Goal: Task Accomplishment & Management: Manage account settings

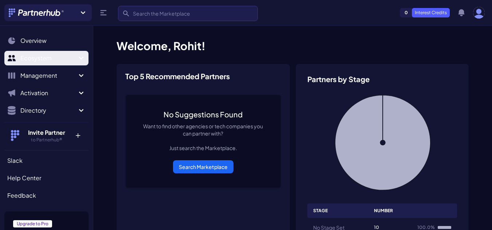
click at [56, 60] on span "Ecosystem" at bounding box center [48, 58] width 56 height 9
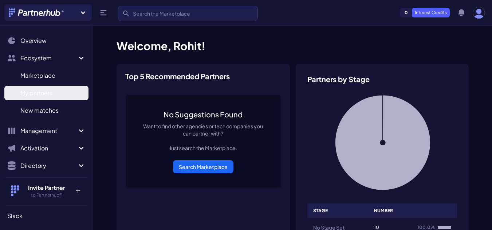
click at [45, 92] on span "My partners" at bounding box center [36, 93] width 32 height 9
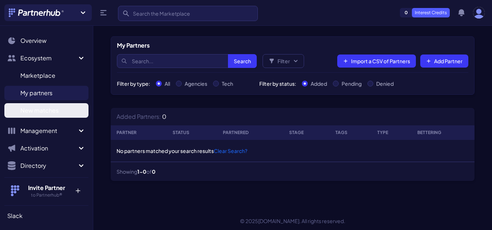
click at [48, 109] on span "New matches" at bounding box center [39, 110] width 38 height 9
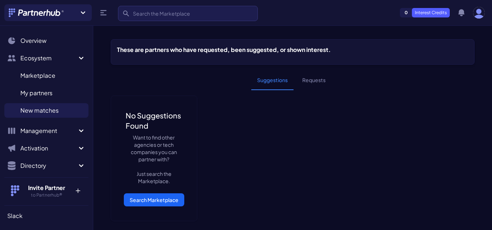
click at [320, 82] on button "Requests" at bounding box center [313, 81] width 35 height 20
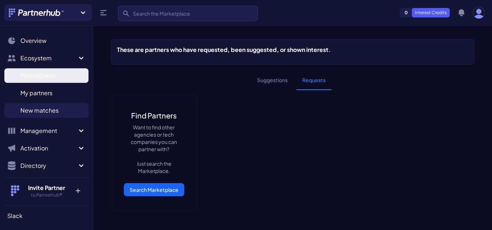
click at [39, 74] on span "Marketplace" at bounding box center [37, 75] width 35 height 9
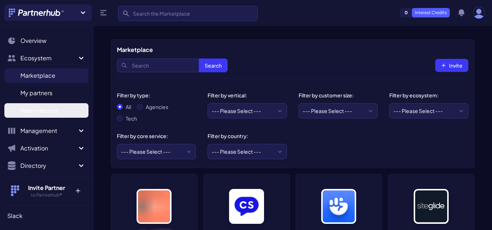
click at [45, 112] on span "New matches" at bounding box center [39, 110] width 38 height 9
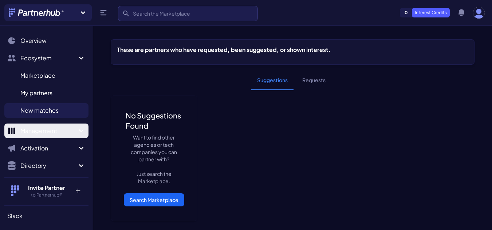
click at [45, 134] on span "Management" at bounding box center [48, 131] width 56 height 9
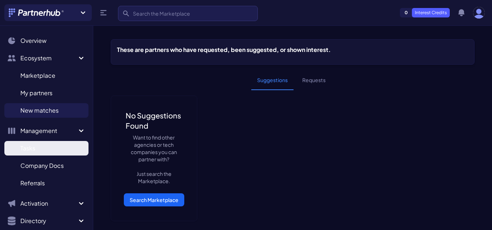
click at [44, 149] on link "Tasks T" at bounding box center [46, 148] width 84 height 15
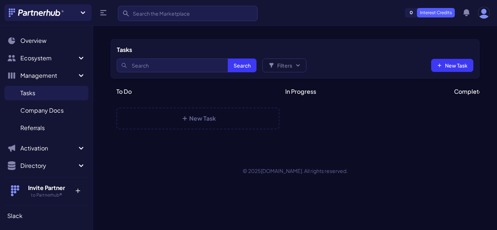
select select
click at [49, 165] on span "Directory" at bounding box center [48, 166] width 56 height 9
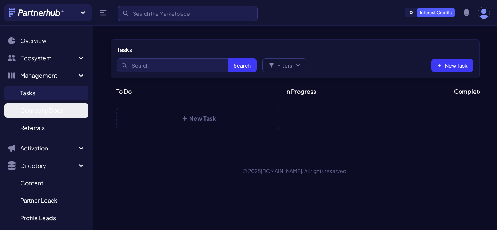
click at [52, 116] on link "Company Docs C" at bounding box center [46, 110] width 84 height 15
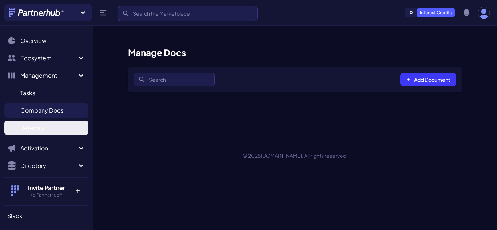
click at [42, 132] on span "Referrals" at bounding box center [32, 128] width 24 height 9
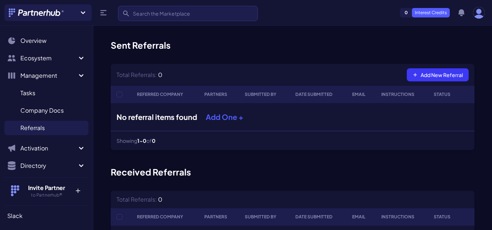
scroll to position [36, 0]
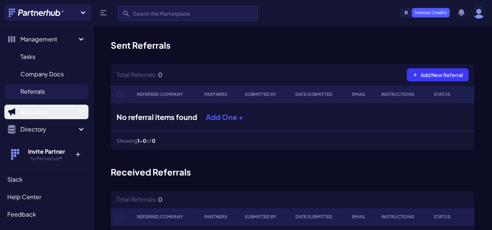
click at [61, 108] on span "Activation" at bounding box center [48, 112] width 56 height 9
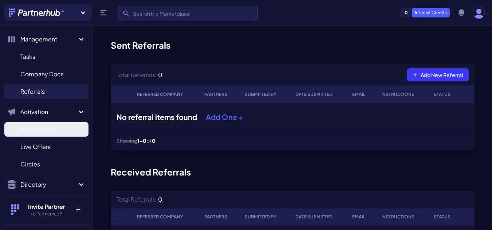
click at [55, 130] on span "Konnections" at bounding box center [37, 129] width 35 height 9
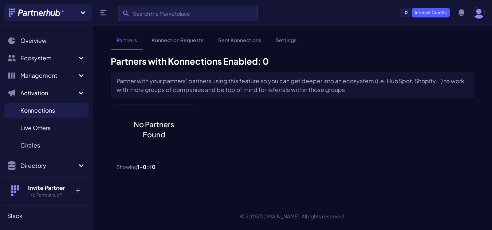
click at [179, 41] on link "Konnection Requests" at bounding box center [178, 43] width 64 height 14
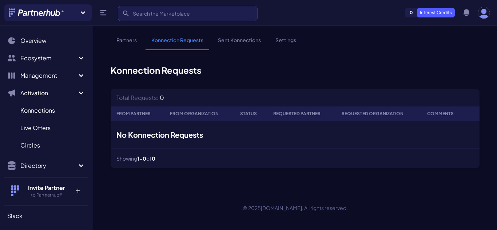
click at [223, 41] on link "Sent Konnections" at bounding box center [239, 43] width 55 height 14
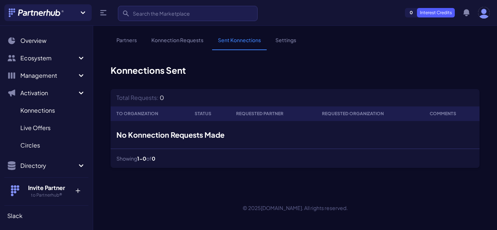
click at [285, 39] on link "Settings" at bounding box center [286, 43] width 32 height 14
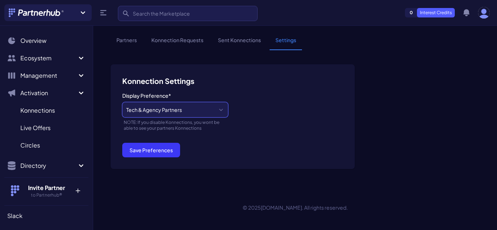
click at [206, 112] on select "Tech & Agency Partners Tech Partners Only Agency Partners Only Disabled" at bounding box center [175, 109] width 106 height 15
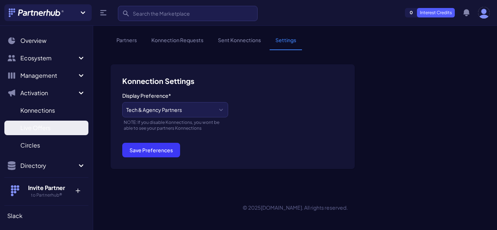
click at [48, 129] on span "Live Offers" at bounding box center [35, 128] width 30 height 9
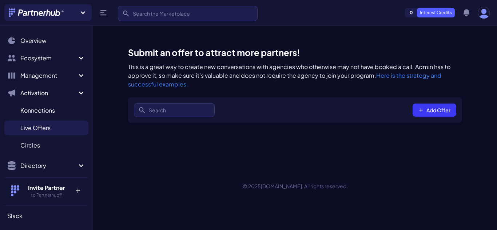
select select
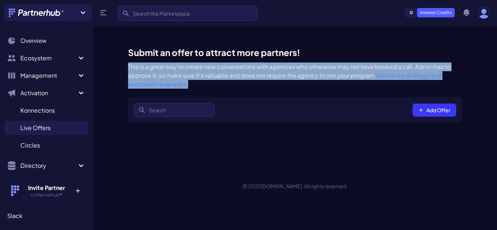
drag, startPoint x: 127, startPoint y: 65, endPoint x: 334, endPoint y: 86, distance: 208.4
click at [334, 86] on div "Submit an offer to attract more partners! This is a great way to create new con…" at bounding box center [295, 85] width 369 height 76
click at [250, 86] on p "This is a great way to create new conversations with agencies who otherwise may…" at bounding box center [295, 76] width 334 height 26
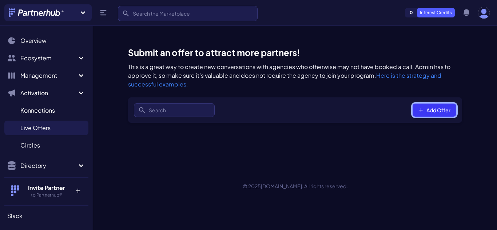
click at [420, 114] on button "Add Offer" at bounding box center [435, 110] width 44 height 13
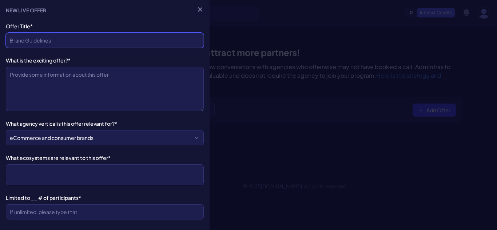
click at [82, 41] on input "Offer Title*" at bounding box center [105, 40] width 198 height 15
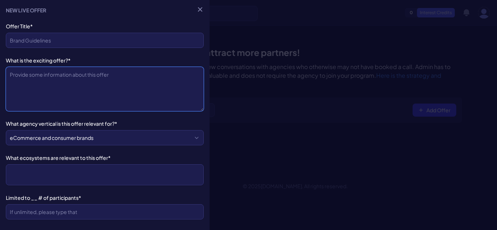
click at [50, 91] on textarea "What is the exciting offer?*" at bounding box center [105, 89] width 198 height 44
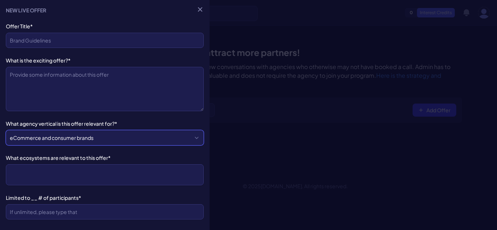
click at [113, 137] on select "eCommerce and consumer brands B2B and IT Local retailers or professional servic…" at bounding box center [105, 137] width 198 height 15
click at [124, 118] on div "Offer Title* What is the exciting offer?* What agency vertical is this offer re…" at bounding box center [105, 207] width 198 height 368
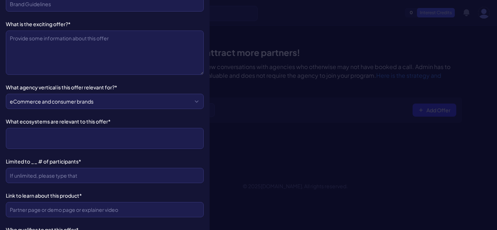
click at [92, 135] on ul at bounding box center [105, 138] width 190 height 13
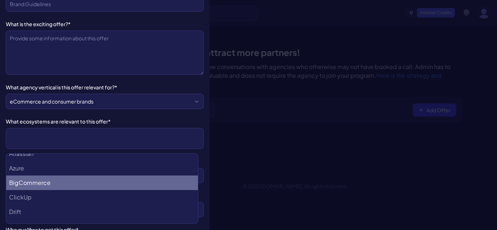
scroll to position [218, 0]
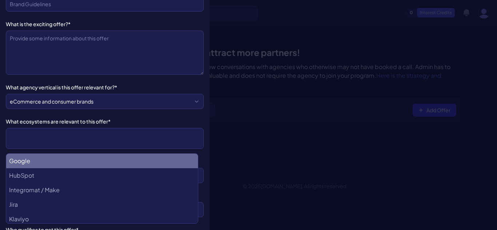
click at [126, 114] on div "Offer Title* What is the exciting offer?* What agency vertical is this offer re…" at bounding box center [105, 170] width 198 height 368
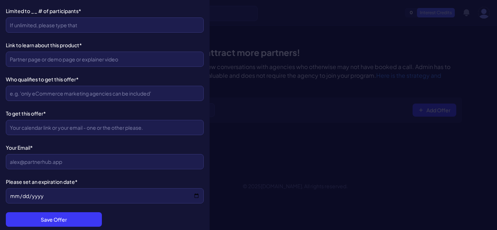
scroll to position [190, 0]
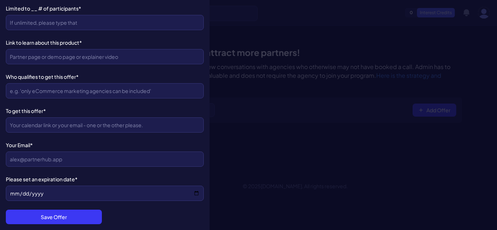
click at [293, 164] on div at bounding box center [248, 115] width 497 height 230
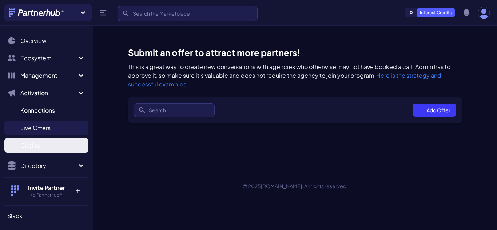
click at [54, 144] on link "Circles C" at bounding box center [46, 145] width 84 height 15
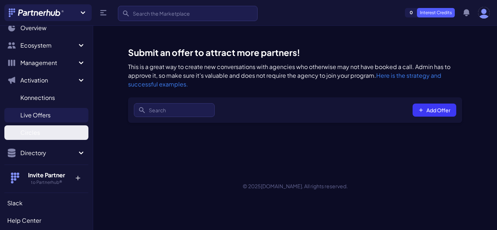
scroll to position [0, 0]
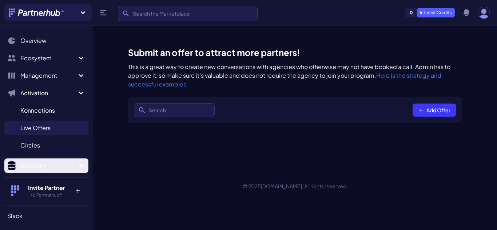
click at [55, 173] on button "Directory" at bounding box center [46, 166] width 84 height 15
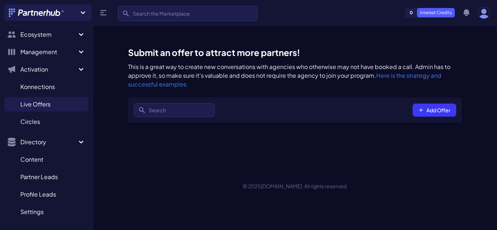
scroll to position [36, 0]
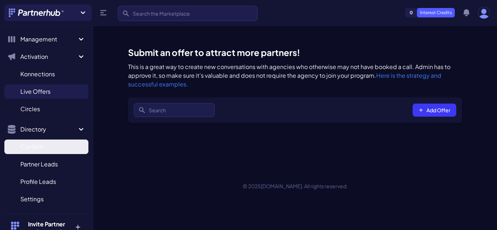
click at [52, 146] on link "Content C" at bounding box center [46, 147] width 84 height 15
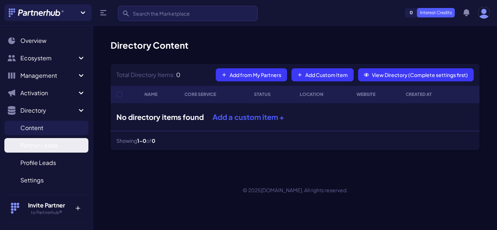
click at [53, 147] on span "Partner Leads" at bounding box center [38, 145] width 37 height 9
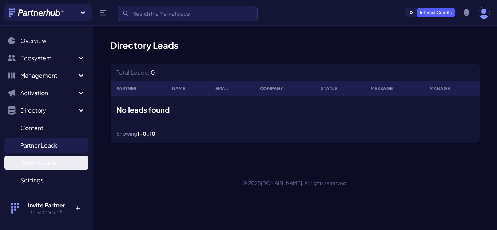
click at [45, 162] on span "Profile Leads" at bounding box center [38, 163] width 36 height 9
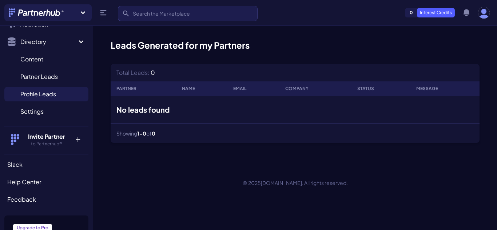
scroll to position [73, 0]
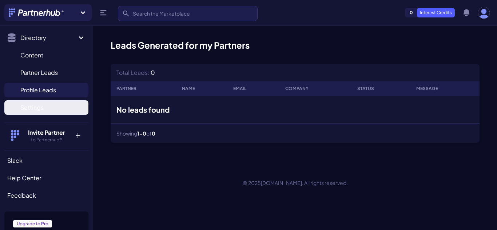
click at [53, 107] on link "Settings S" at bounding box center [46, 107] width 84 height 15
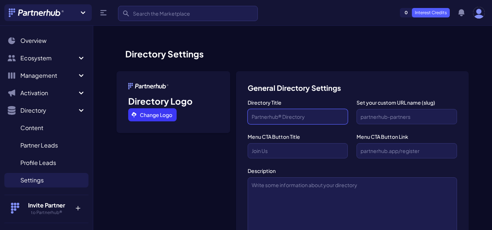
click at [277, 115] on input "Directory Title" at bounding box center [297, 116] width 100 height 15
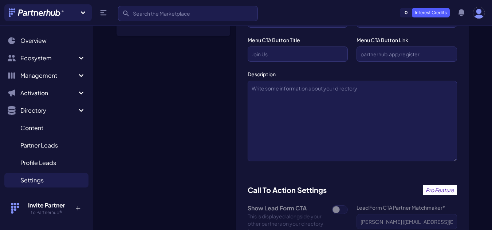
scroll to position [182, 0]
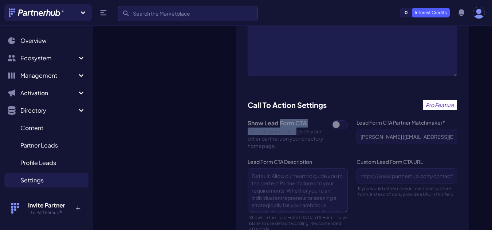
drag, startPoint x: 298, startPoint y: 129, endPoint x: 281, endPoint y: 126, distance: 17.8
drag, startPoint x: 389, startPoint y: 142, endPoint x: 393, endPoint y: 137, distance: 5.7
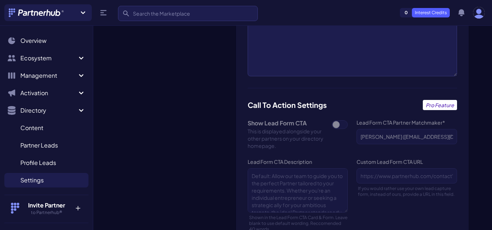
click at [233, 140] on form "Directory Settings Directory Logo Change Logo General Directory Settings Direct…" at bounding box center [292, 221] width 363 height 744
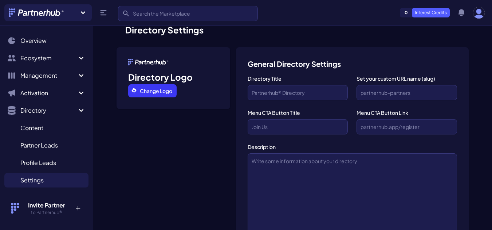
scroll to position [0, 0]
